Goal: Communication & Community: Answer question/provide support

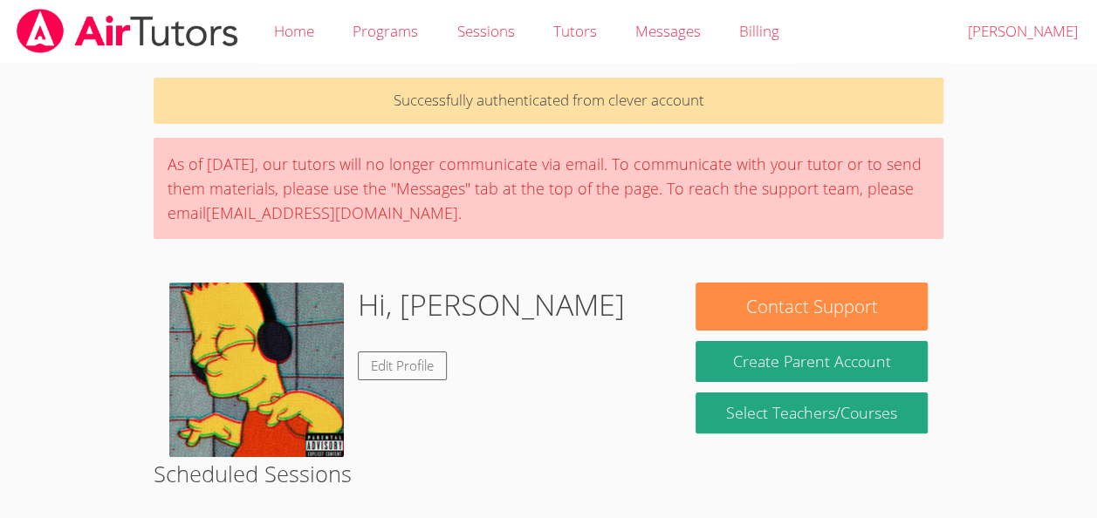
click at [1044, 180] on body "Home Programs Sessions Tutors Messages Billing Logout Oliver Successfully authe…" at bounding box center [548, 259] width 1097 height 518
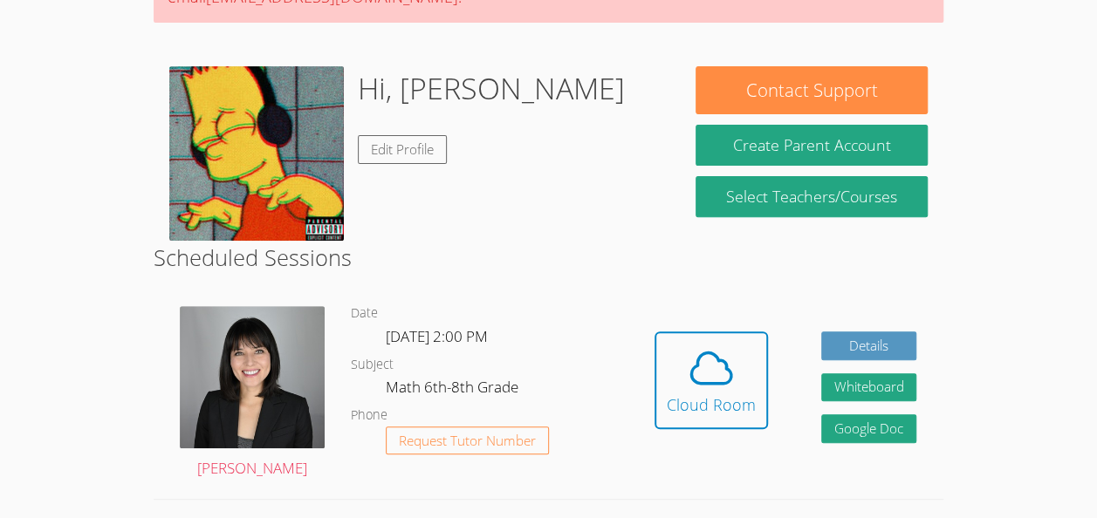
scroll to position [219, 0]
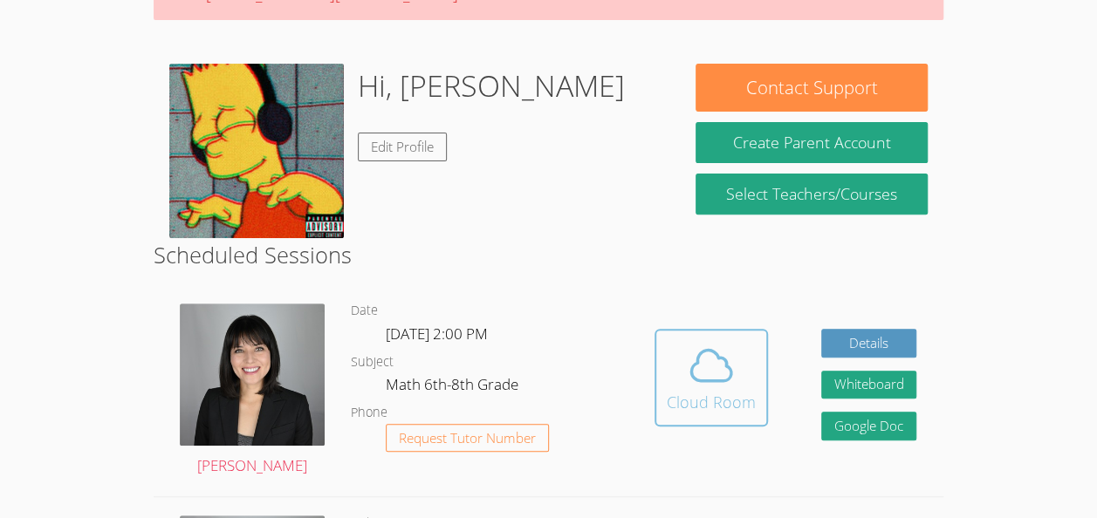
click at [738, 388] on span at bounding box center [711, 365] width 89 height 49
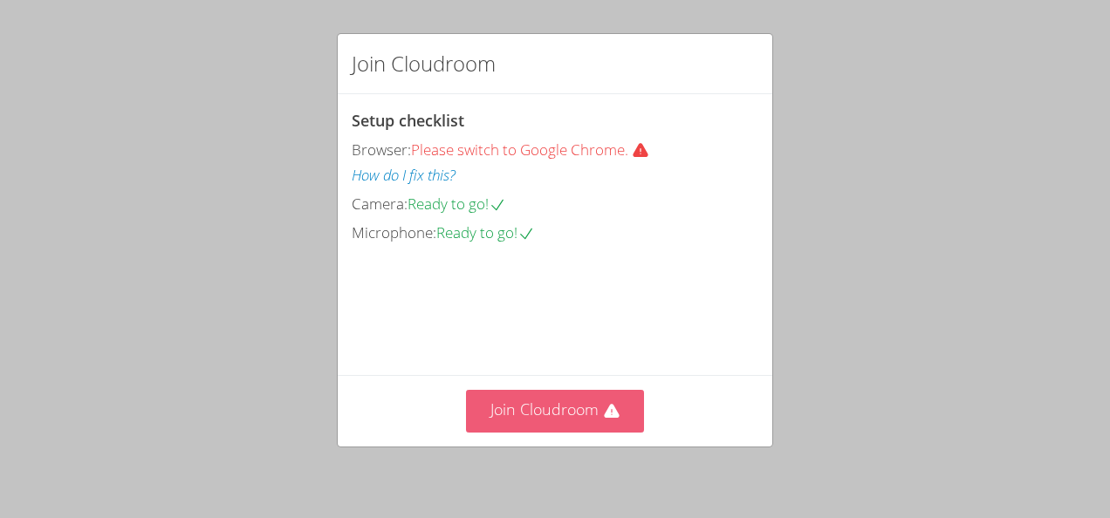
click at [543, 409] on button "Join Cloudroom" at bounding box center [555, 411] width 179 height 43
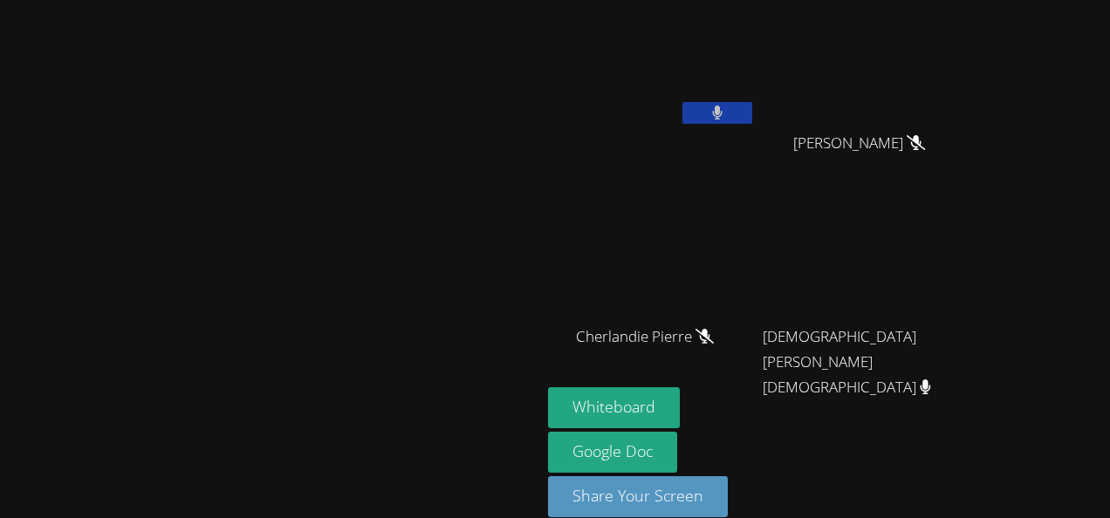
click at [752, 112] on button at bounding box center [718, 113] width 70 height 22
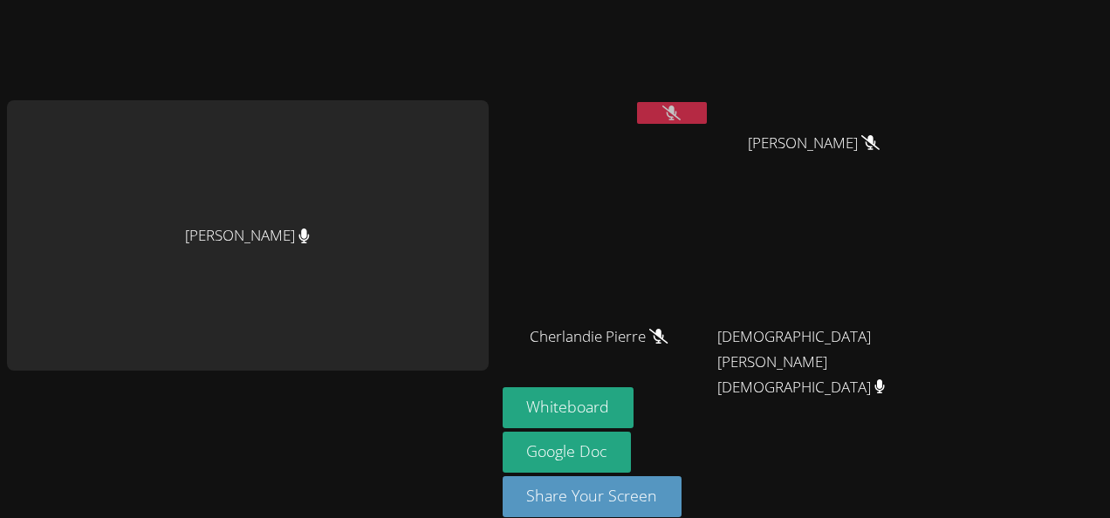
click at [637, 102] on button at bounding box center [672, 113] width 70 height 22
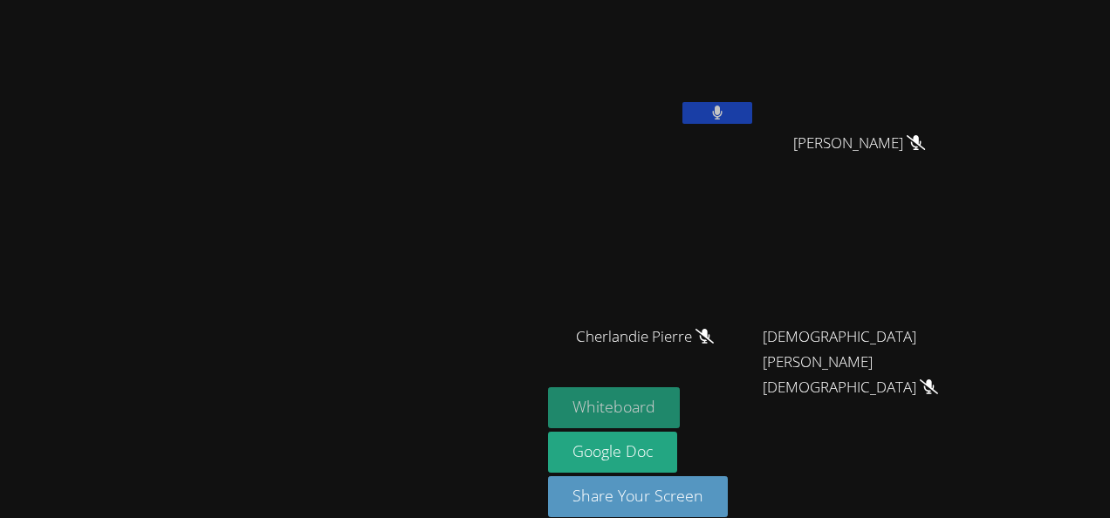
click at [680, 415] on button "Whiteboard" at bounding box center [614, 408] width 132 height 41
click at [971, 51] on video at bounding box center [867, 65] width 208 height 117
click at [971, 120] on video at bounding box center [867, 65] width 208 height 117
click at [971, 98] on video at bounding box center [867, 65] width 208 height 117
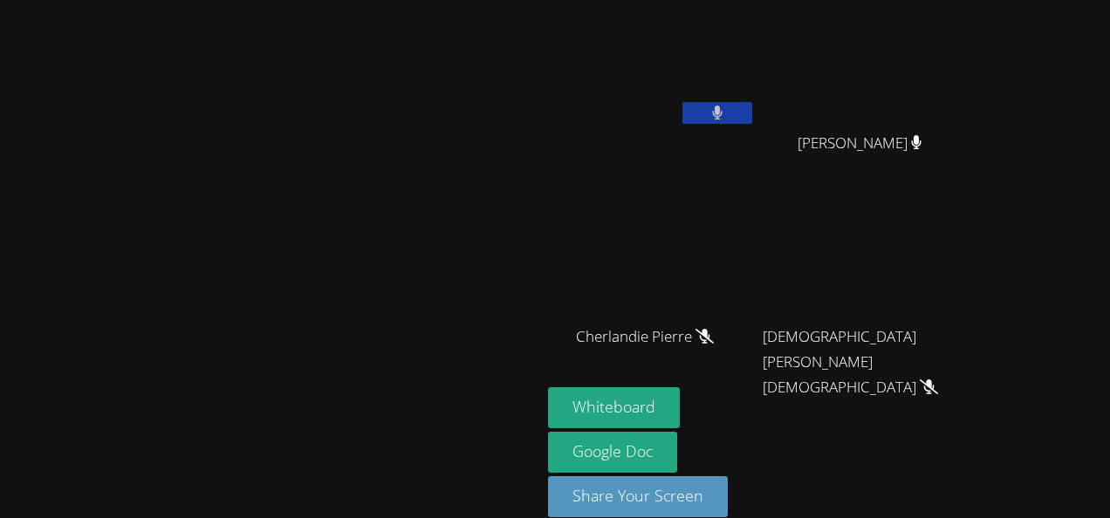
click at [971, 106] on video at bounding box center [867, 65] width 208 height 117
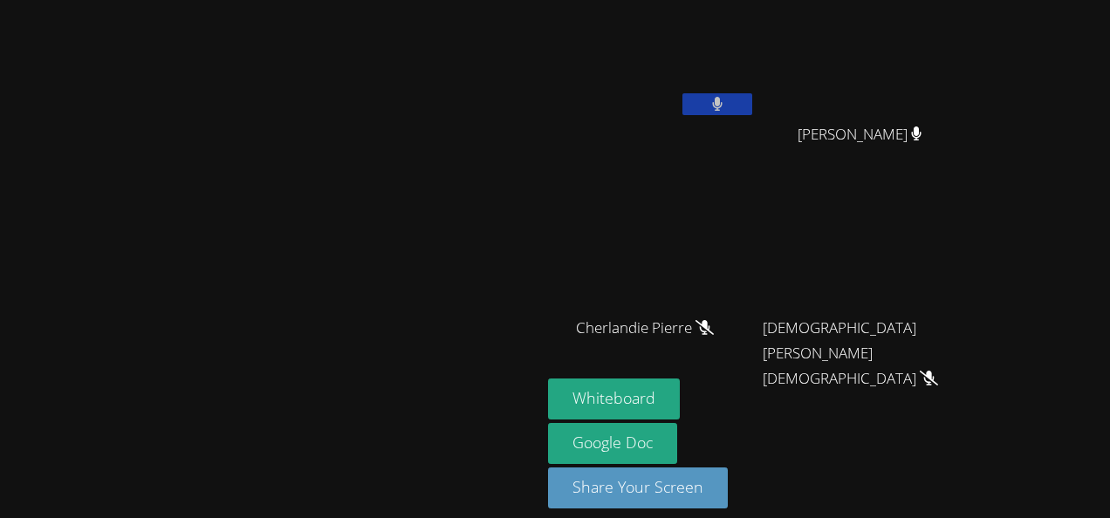
scroll to position [9, 0]
click at [726, 106] on icon at bounding box center [717, 104] width 18 height 15
click at [971, 51] on video at bounding box center [867, 56] width 208 height 117
click at [723, 105] on icon at bounding box center [717, 104] width 10 height 15
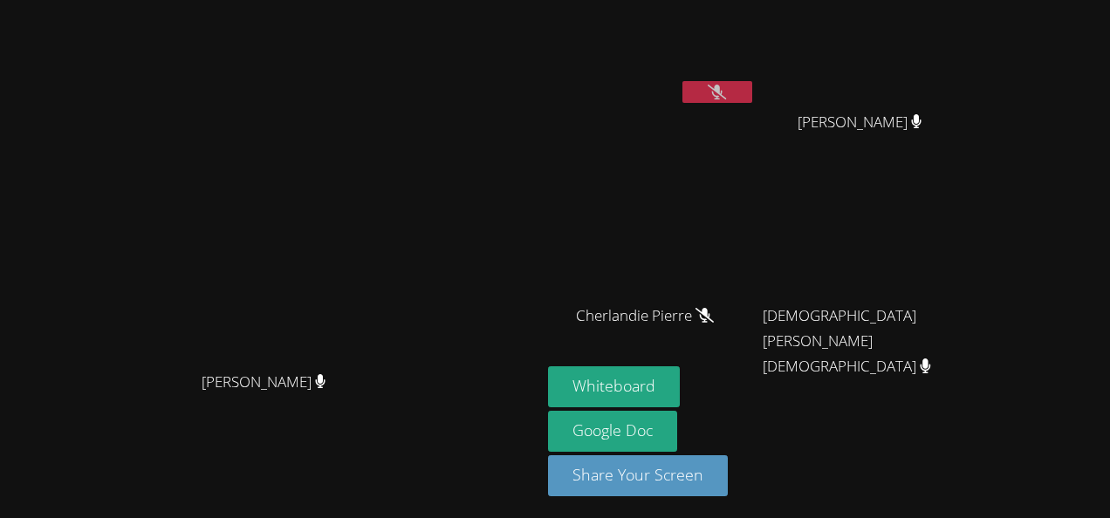
click at [752, 86] on button at bounding box center [718, 92] width 70 height 22
click at [724, 87] on icon at bounding box center [717, 92] width 11 height 15
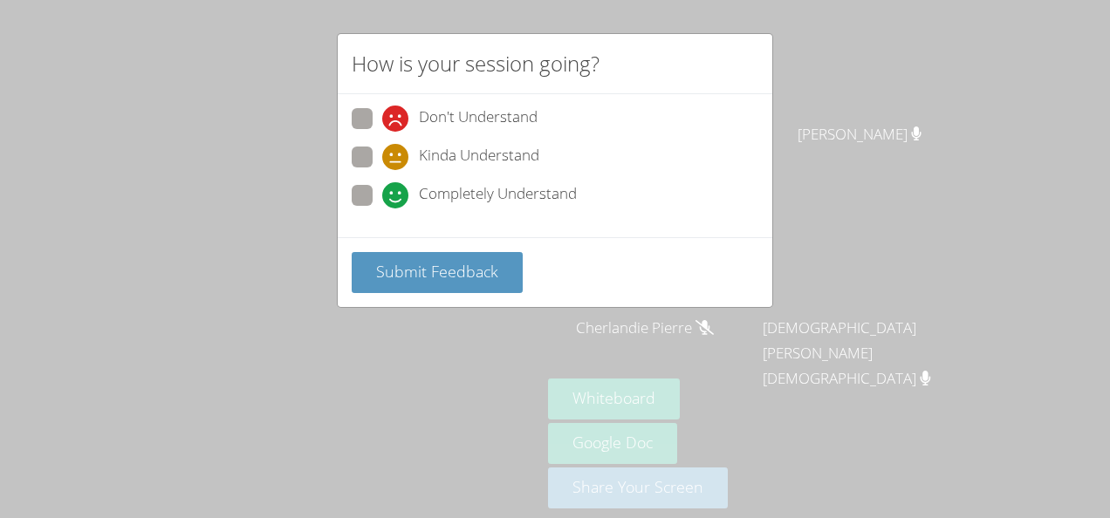
click at [379, 185] on label "Completely Understand" at bounding box center [464, 197] width 225 height 24
click at [382, 185] on input "Completely Understand" at bounding box center [389, 192] width 15 height 15
radio input "true"
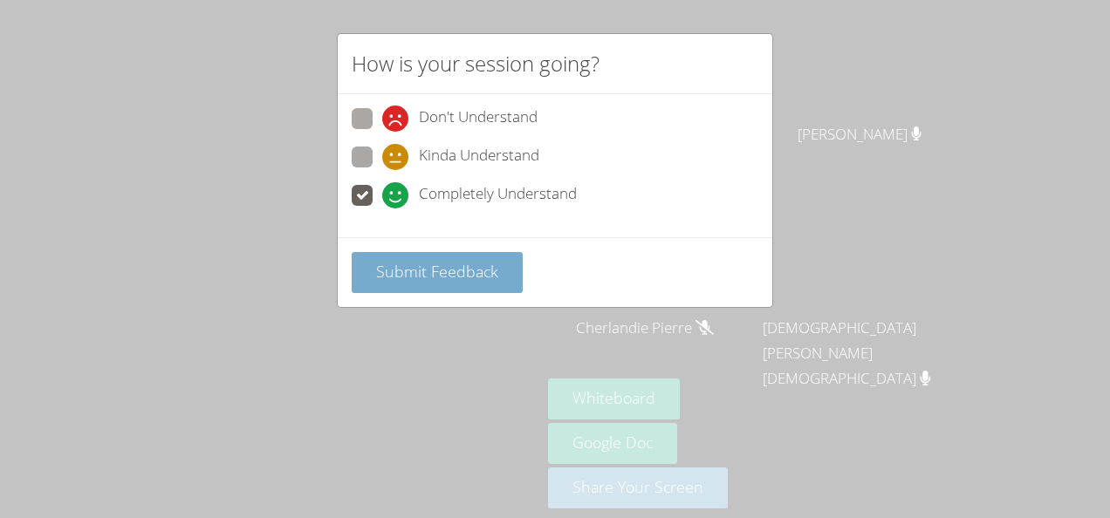
click at [393, 261] on span "Submit Feedback" at bounding box center [437, 271] width 122 height 21
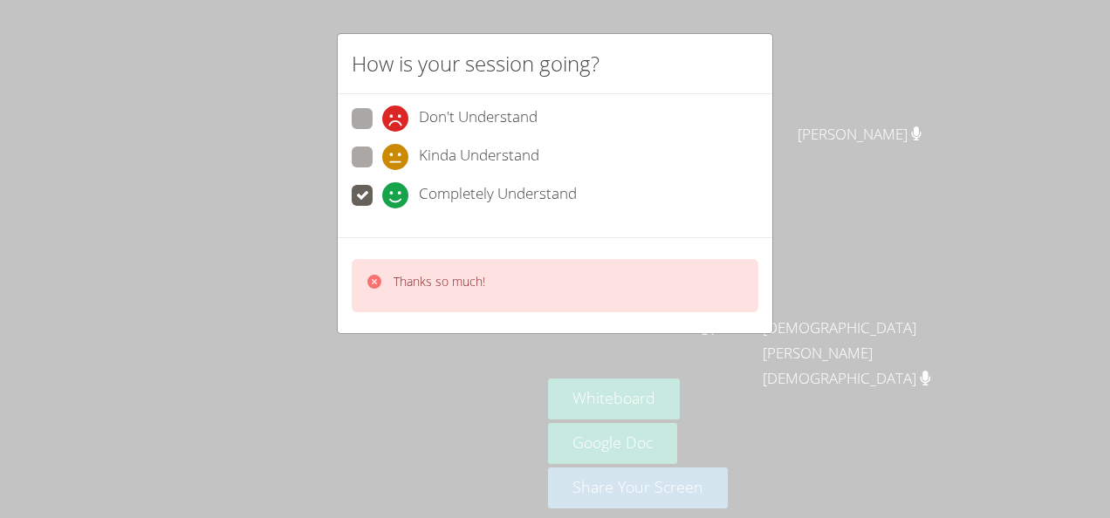
click at [410, 273] on p "Thanks so much!" at bounding box center [440, 281] width 92 height 17
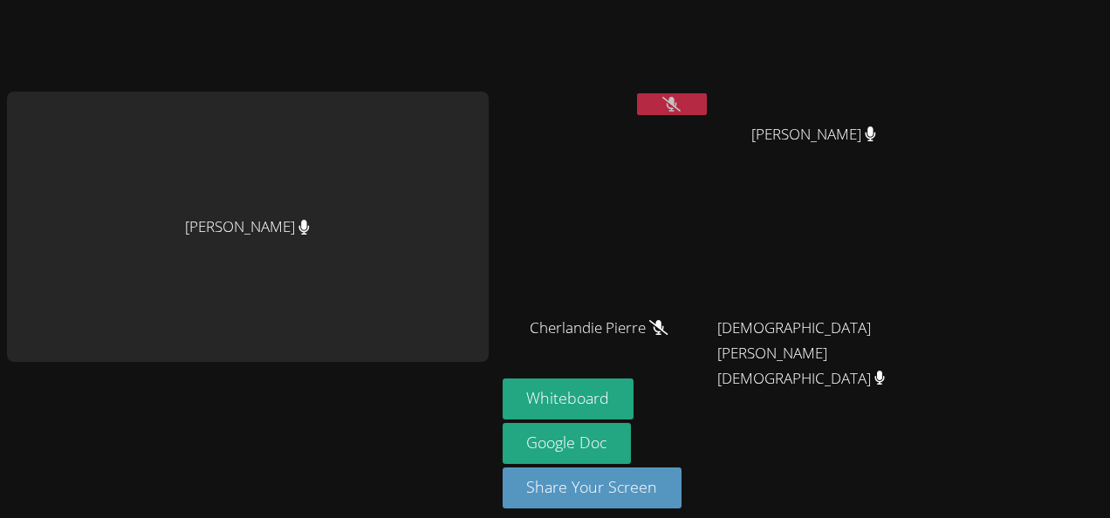
scroll to position [21, 0]
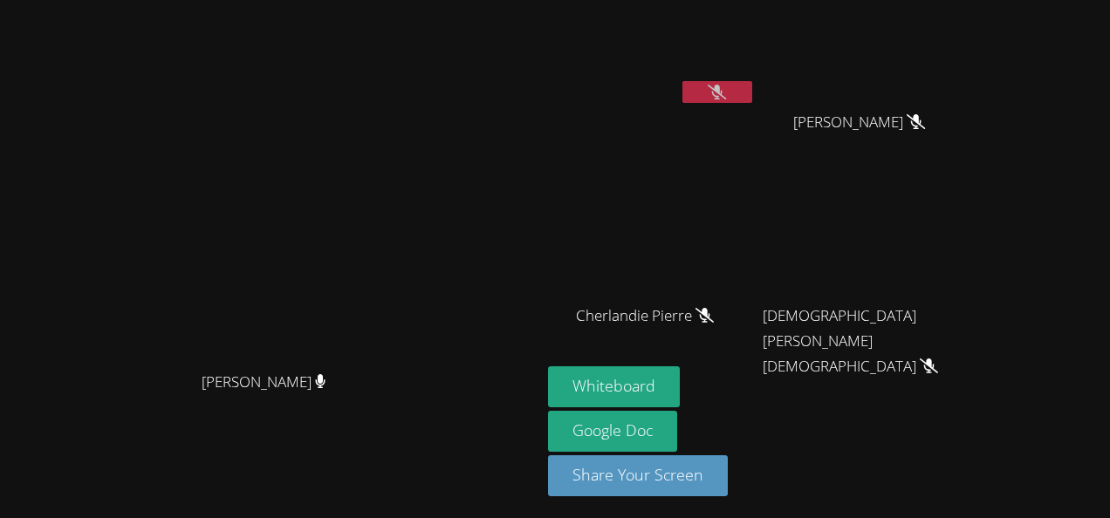
click at [753, 79] on video at bounding box center [652, 44] width 208 height 117
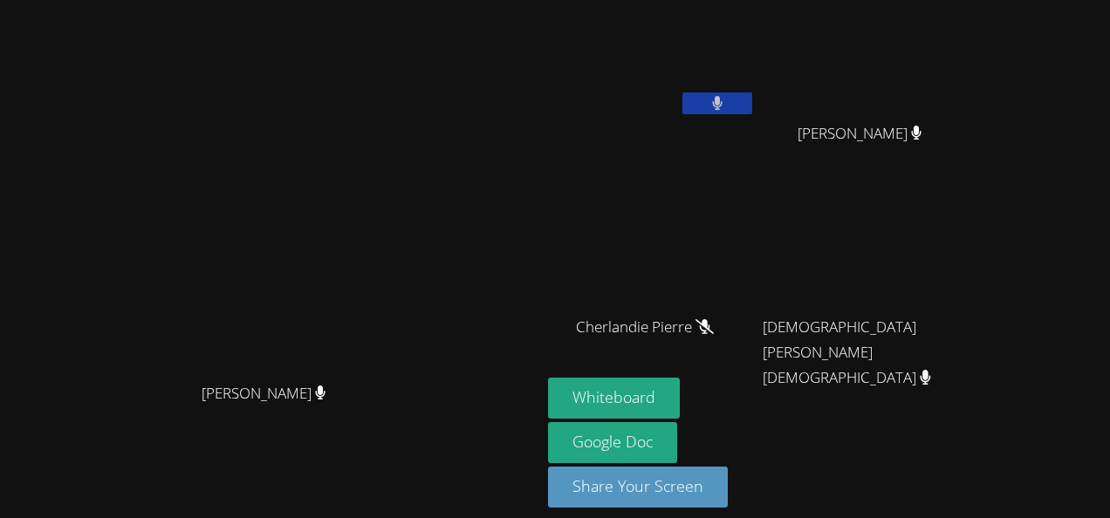
click at [756, 89] on video at bounding box center [652, 55] width 208 height 117
click at [752, 99] on button at bounding box center [718, 104] width 70 height 22
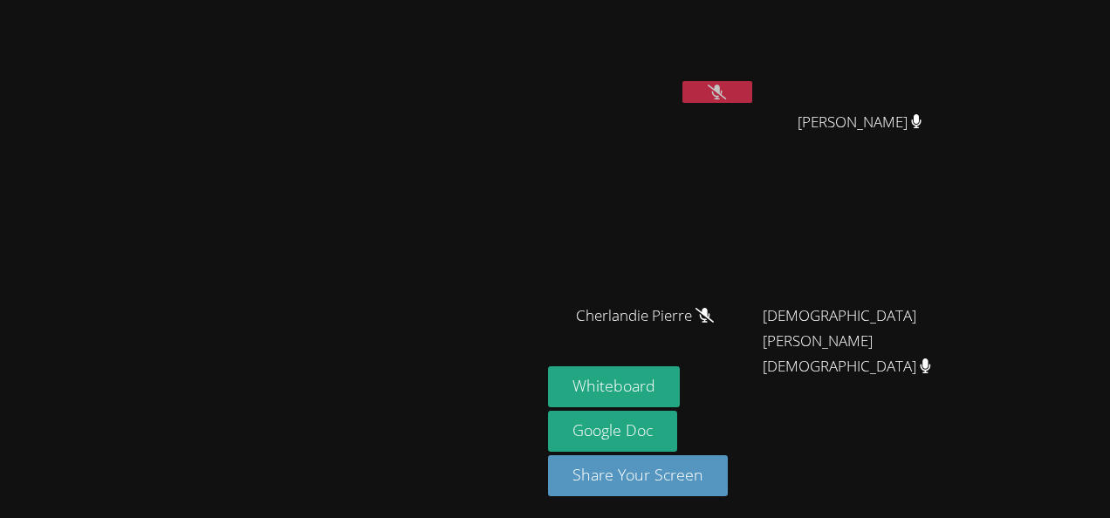
scroll to position [0, 0]
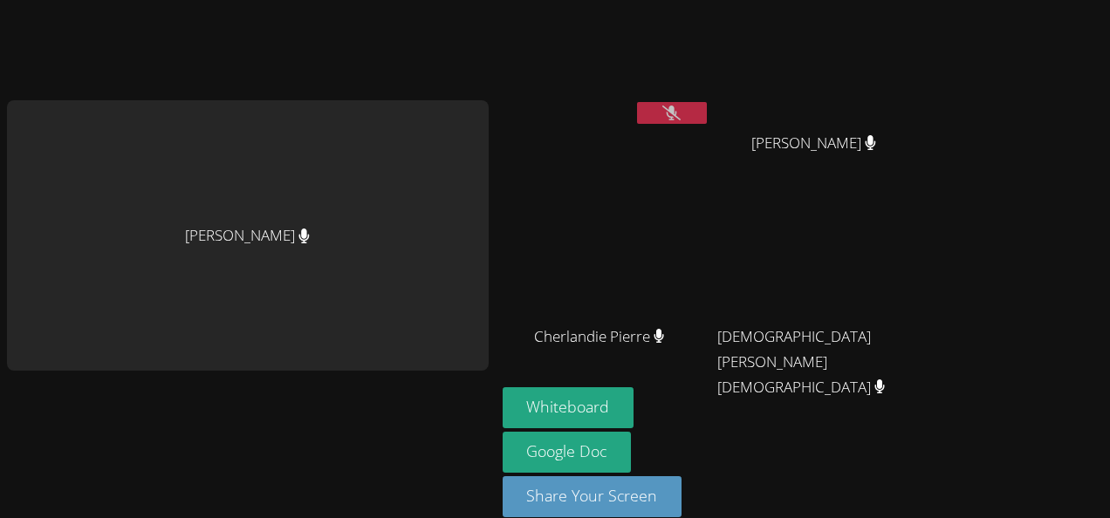
click at [908, 426] on div "Whiteboard Google Doc Share Your Screen" at bounding box center [714, 460] width 422 height 144
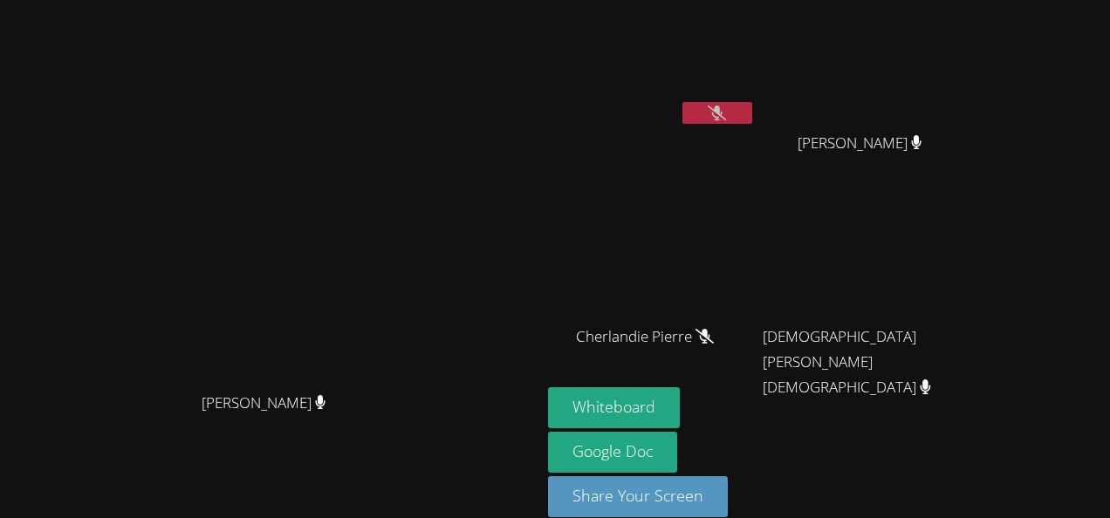
click at [752, 120] on button at bounding box center [718, 113] width 70 height 22
click at [752, 112] on button at bounding box center [718, 113] width 70 height 22
click at [726, 106] on icon at bounding box center [717, 113] width 18 height 15
click at [752, 106] on button at bounding box center [718, 113] width 70 height 22
click at [726, 113] on icon at bounding box center [717, 113] width 18 height 15
